Goal: Information Seeking & Learning: Learn about a topic

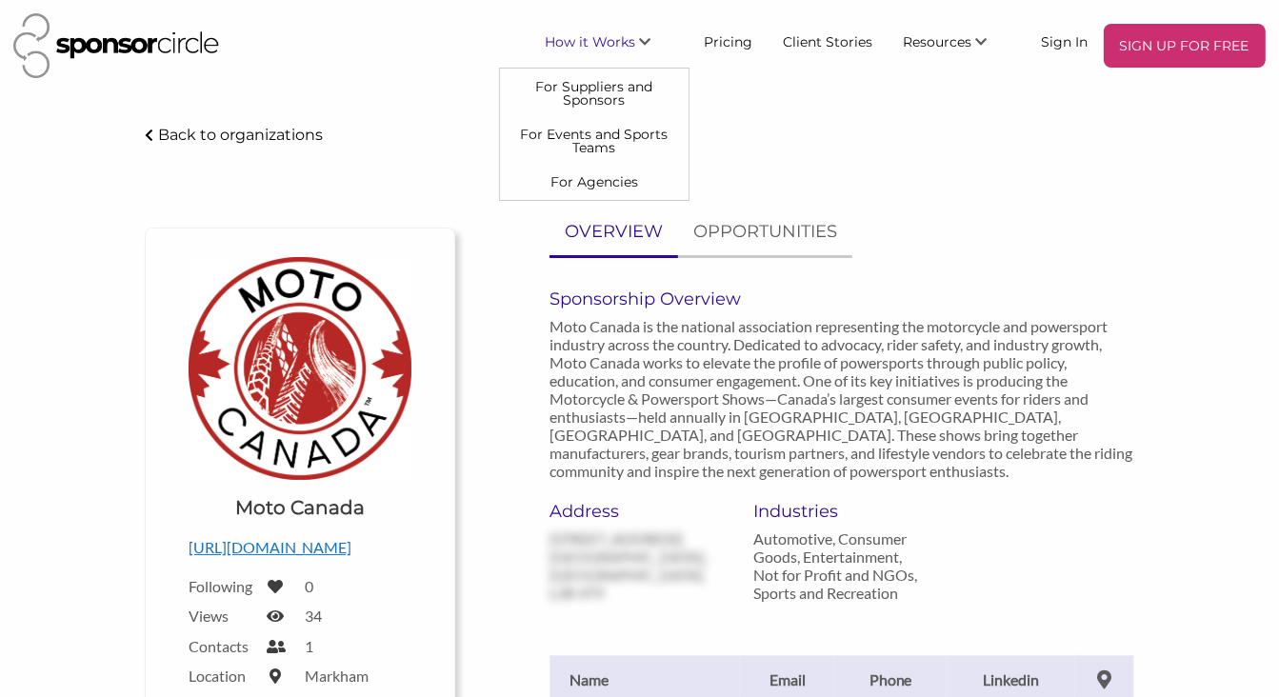
click at [635, 33] on span "How it Works" at bounding box center [590, 41] width 90 height 17
click at [626, 86] on link "For Suppliers and Sponsors" at bounding box center [594, 93] width 189 height 48
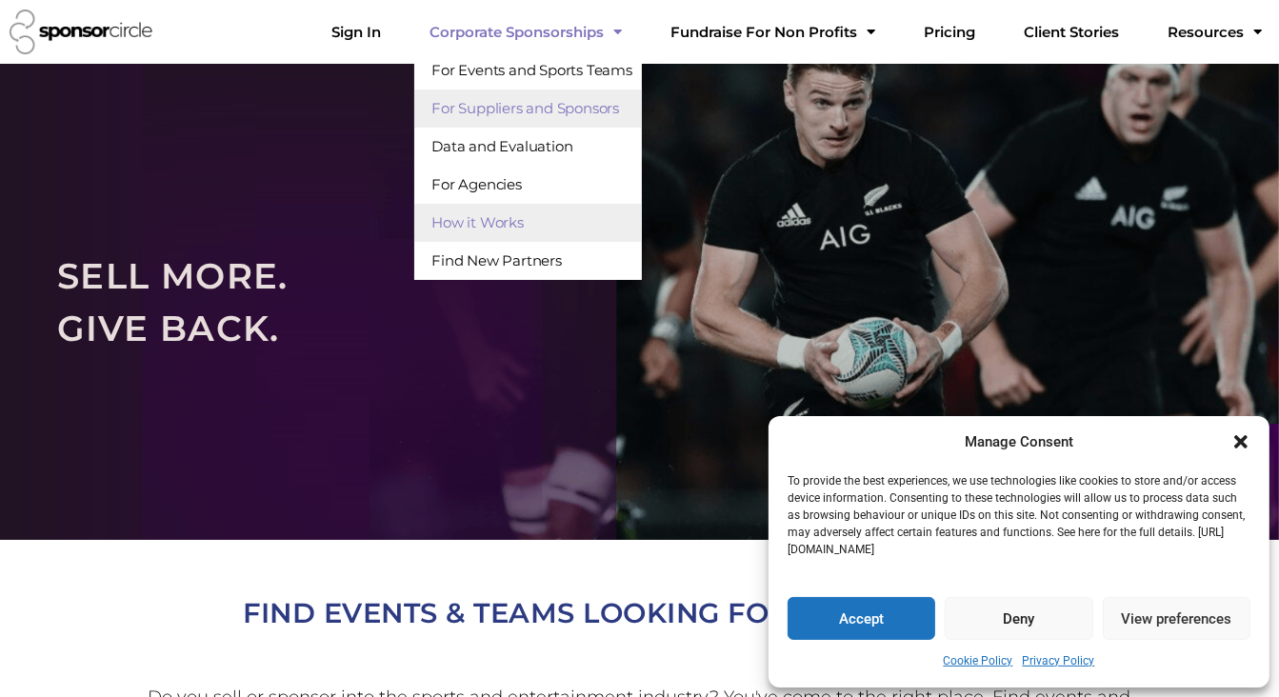
click at [550, 220] on link "How it Works" at bounding box center [528, 223] width 228 height 38
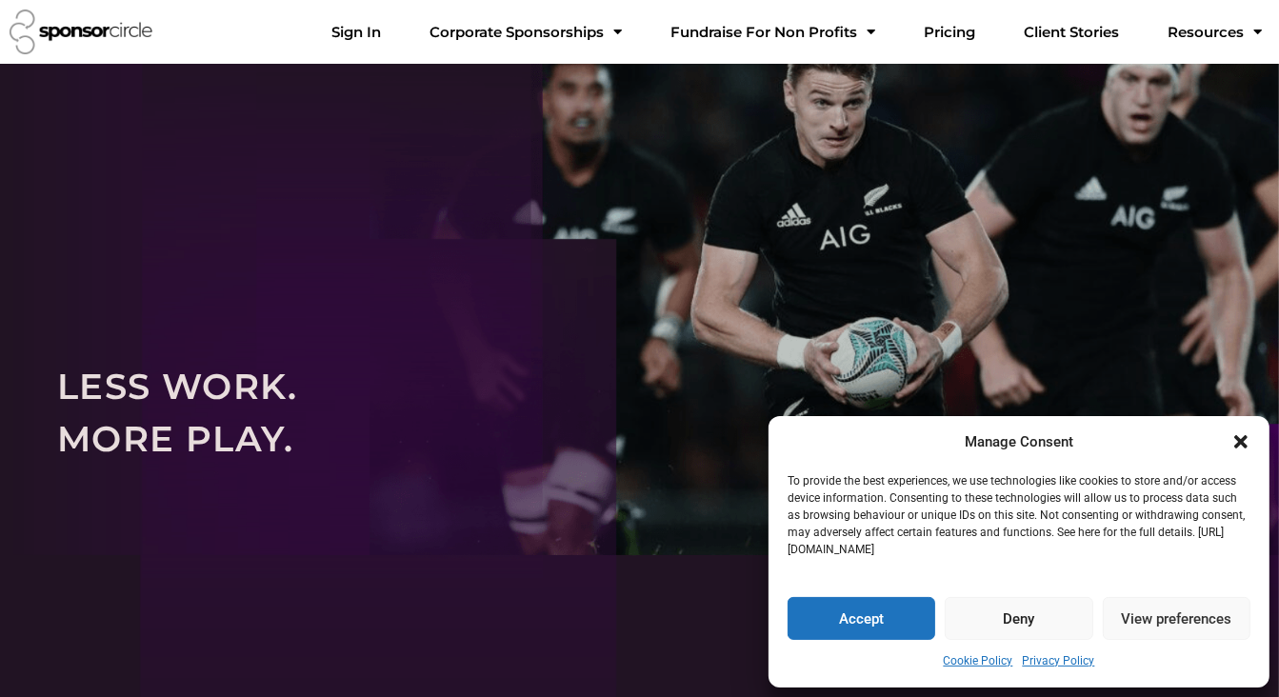
click at [1238, 438] on icon "Close dialogue" at bounding box center [1240, 441] width 13 height 13
